Goal: Task Accomplishment & Management: Manage account settings

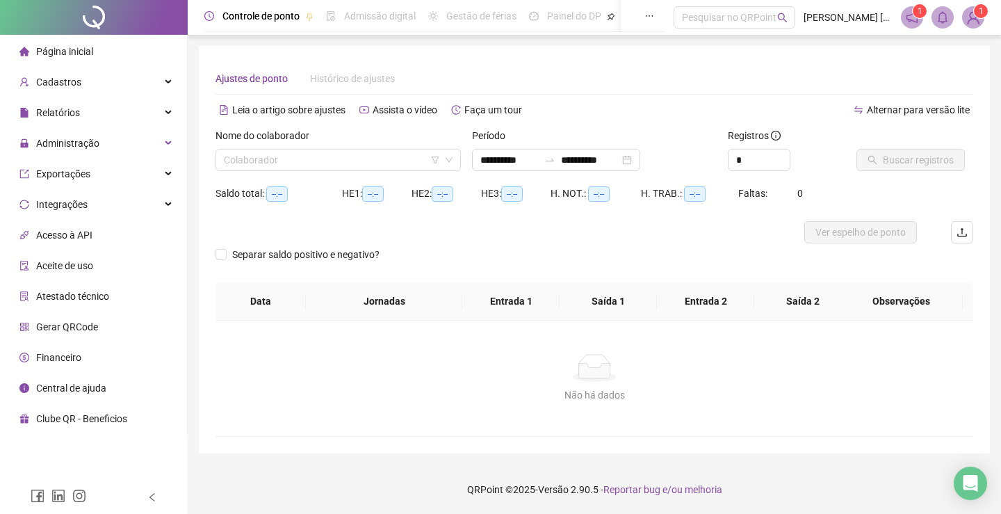
type input "**********"
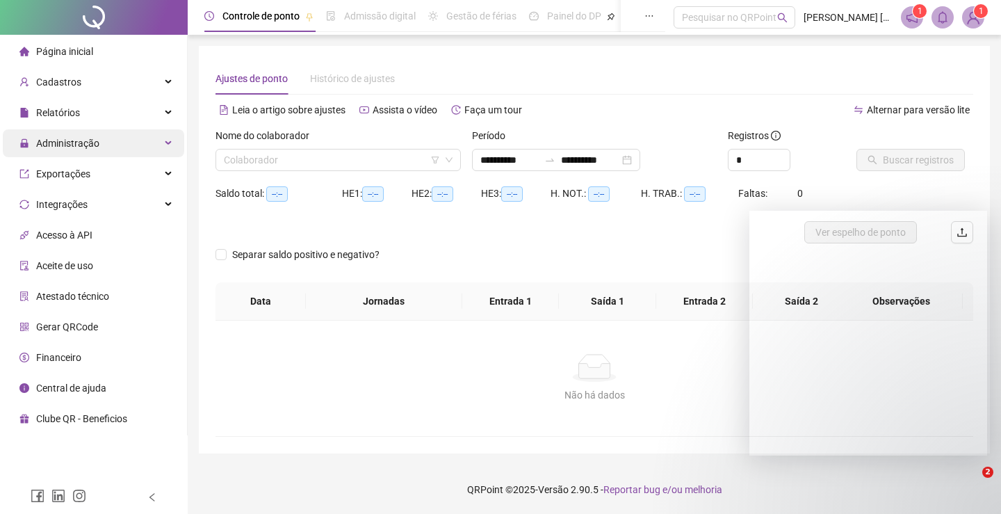
click at [72, 138] on span "Administração" at bounding box center [67, 143] width 63 height 11
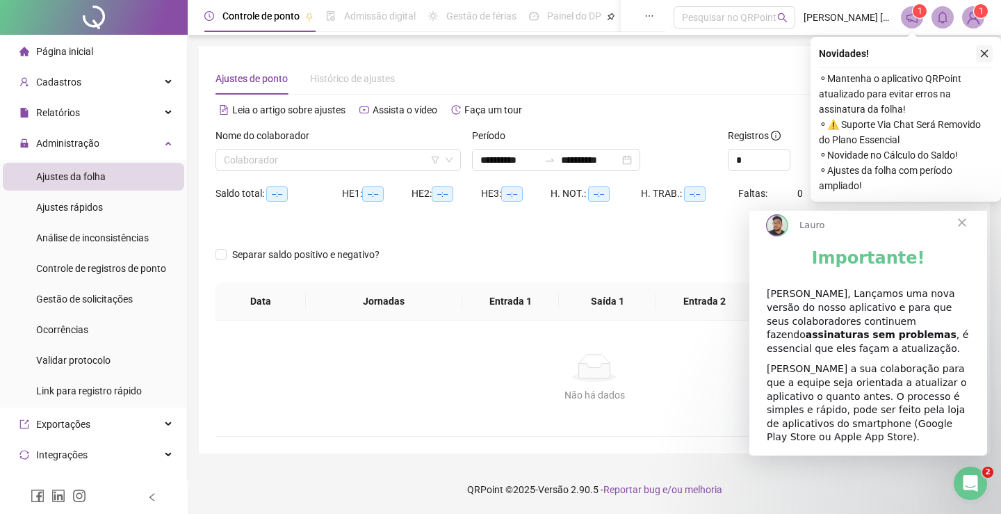
click at [983, 50] on icon "close" at bounding box center [985, 54] width 10 height 10
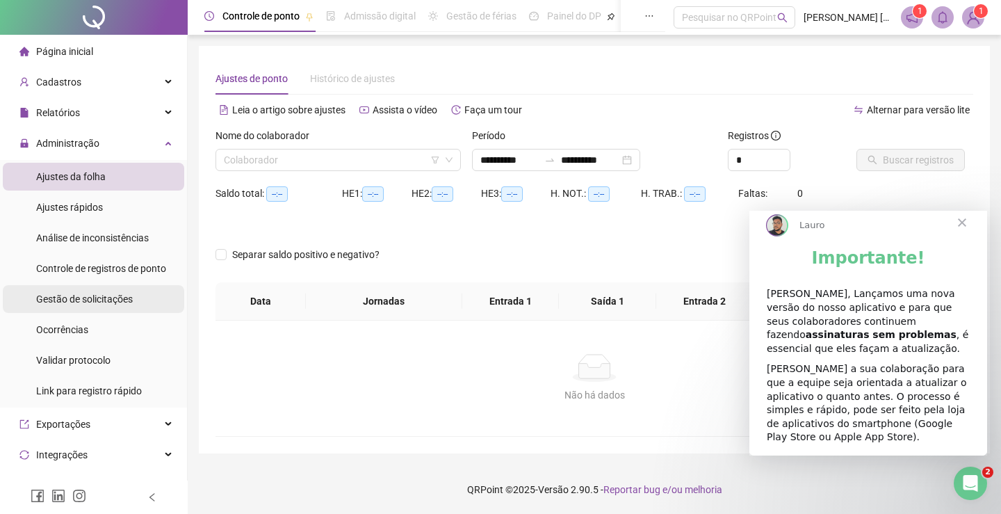
click at [72, 309] on div "Gestão de solicitações" at bounding box center [84, 299] width 97 height 28
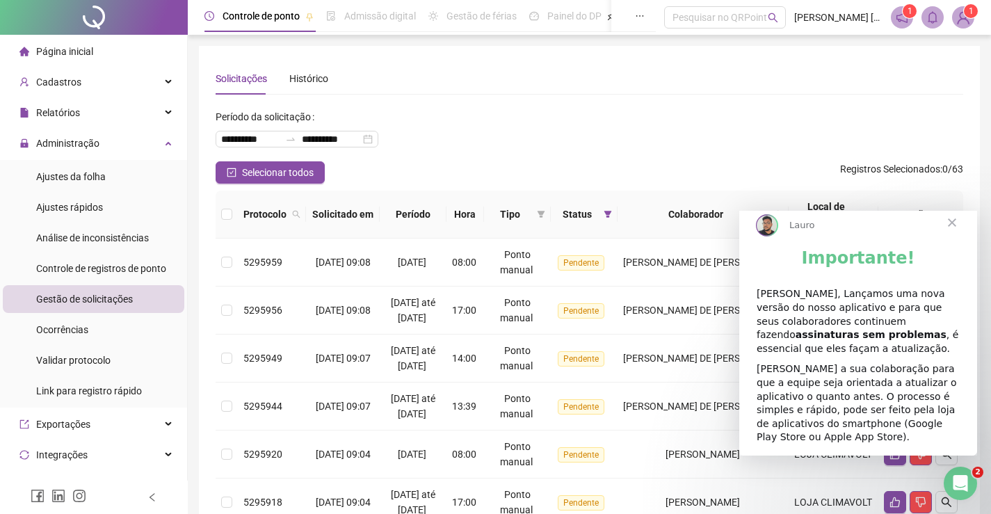
click at [958, 235] on span "Fechar" at bounding box center [952, 223] width 50 height 50
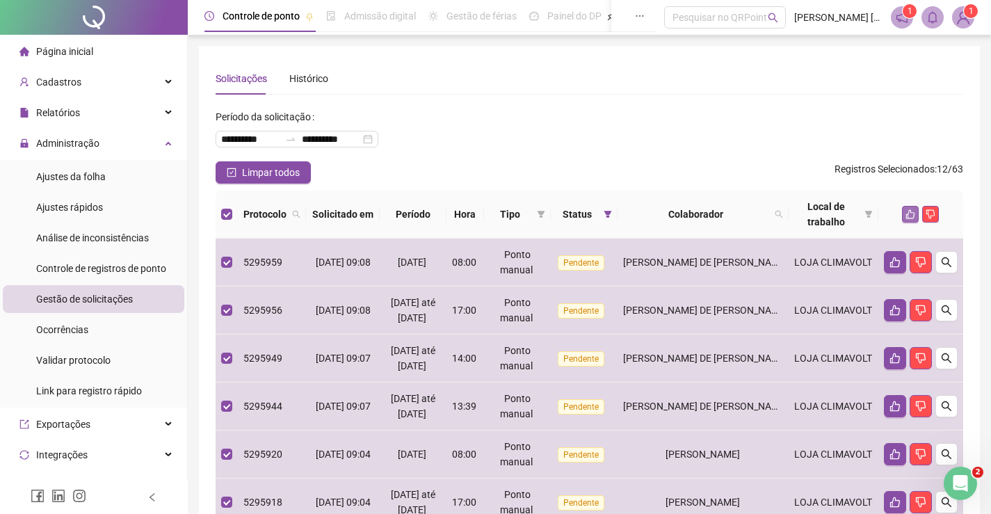
click at [907, 209] on icon "like" at bounding box center [910, 214] width 10 height 10
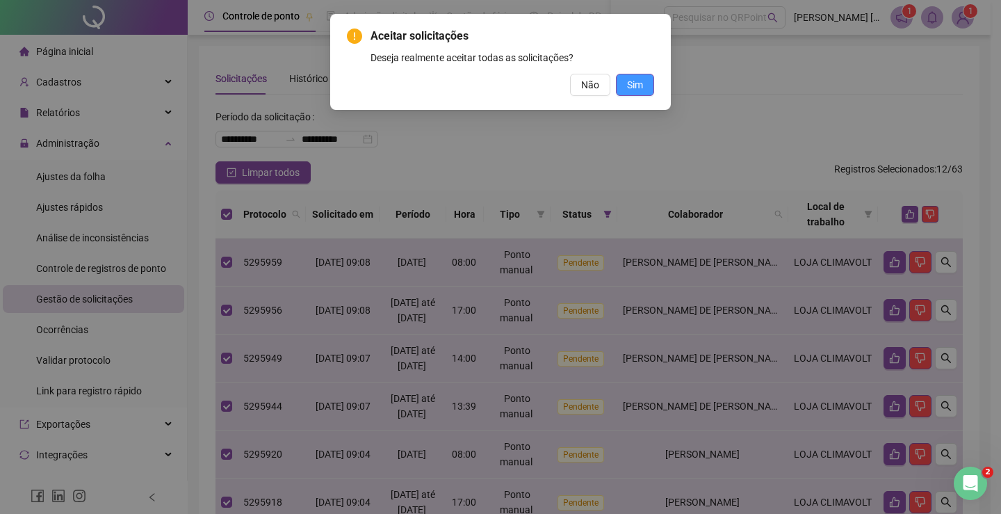
click at [631, 80] on span "Sim" at bounding box center [635, 84] width 16 height 15
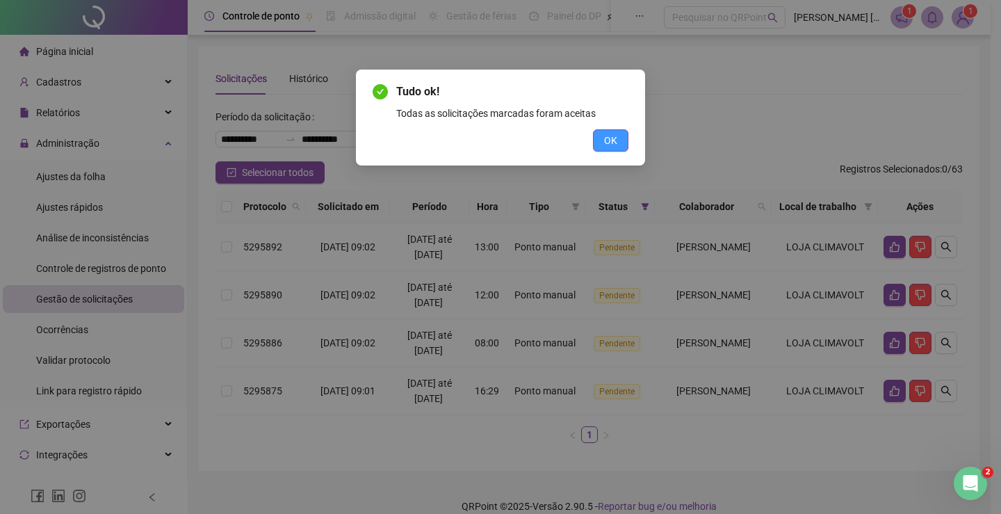
click at [606, 139] on span "OK" at bounding box center [610, 140] width 13 height 15
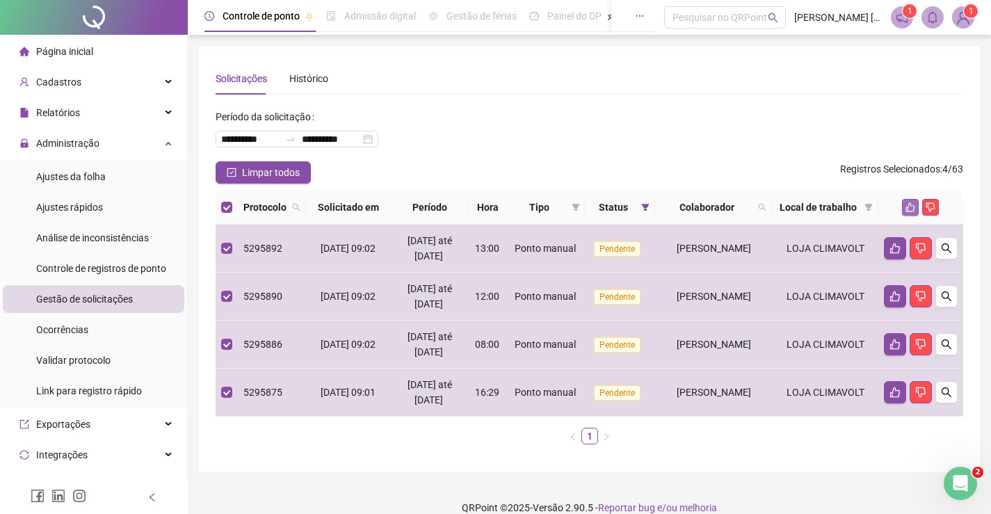
click at [905, 209] on button "button" at bounding box center [910, 207] width 17 height 17
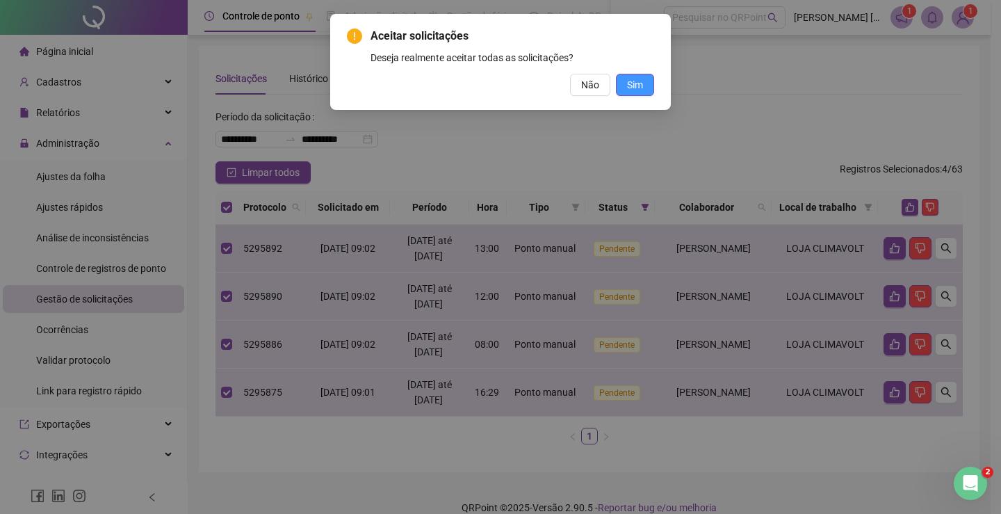
click at [631, 84] on span "Sim" at bounding box center [635, 84] width 16 height 15
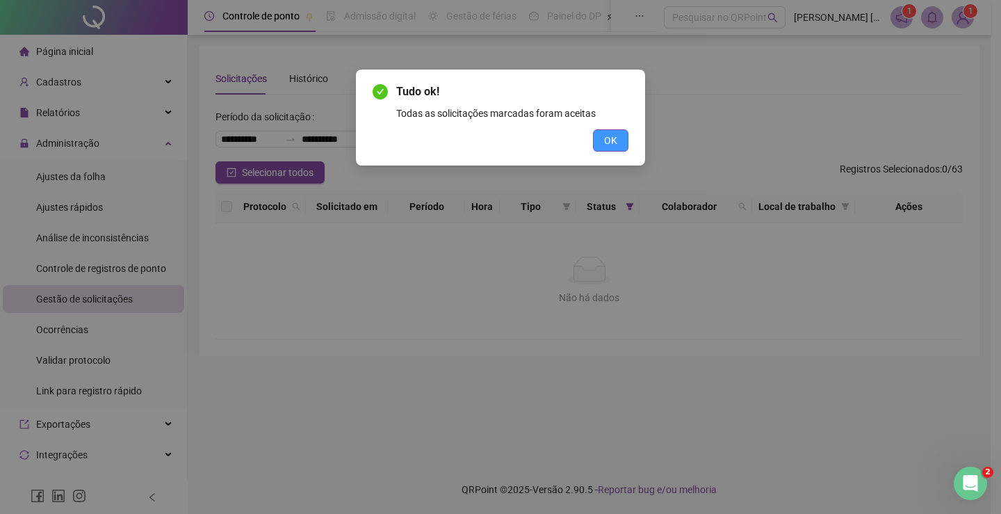
click at [608, 135] on span "OK" at bounding box center [610, 140] width 13 height 15
